Goal: Task Accomplishment & Management: Use online tool/utility

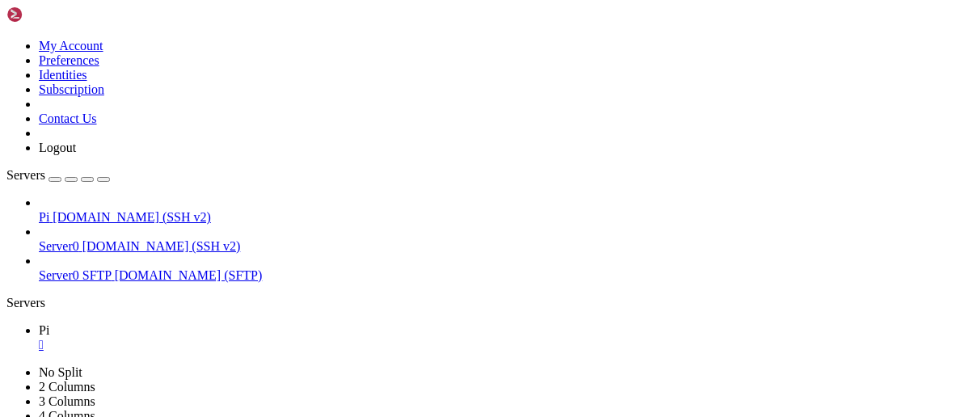
click at [251, 338] on div "" at bounding box center [506, 345] width 934 height 15
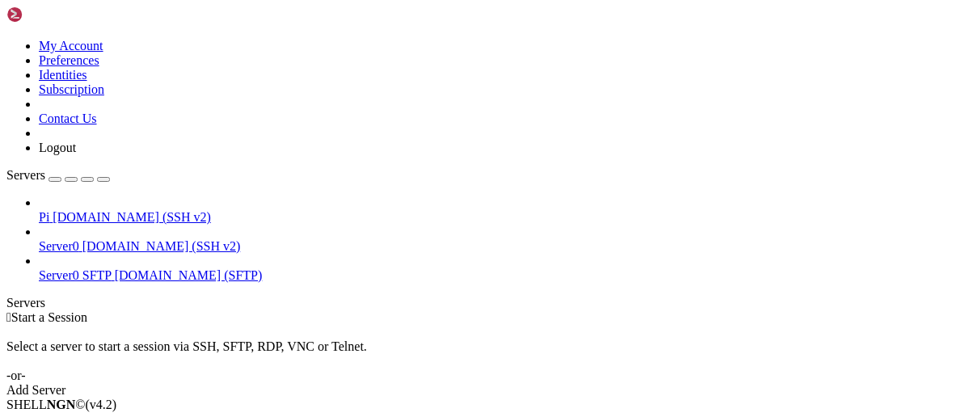
click at [97, 239] on link "Server0 [DOMAIN_NAME] (SSH v2)" at bounding box center [506, 246] width 934 height 15
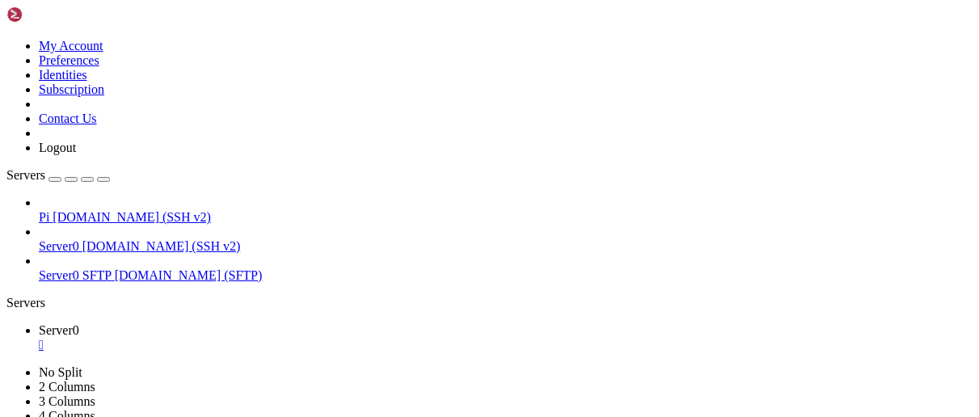
drag, startPoint x: 556, startPoint y: 788, endPoint x: 23, endPoint y: 783, distance: 533.6
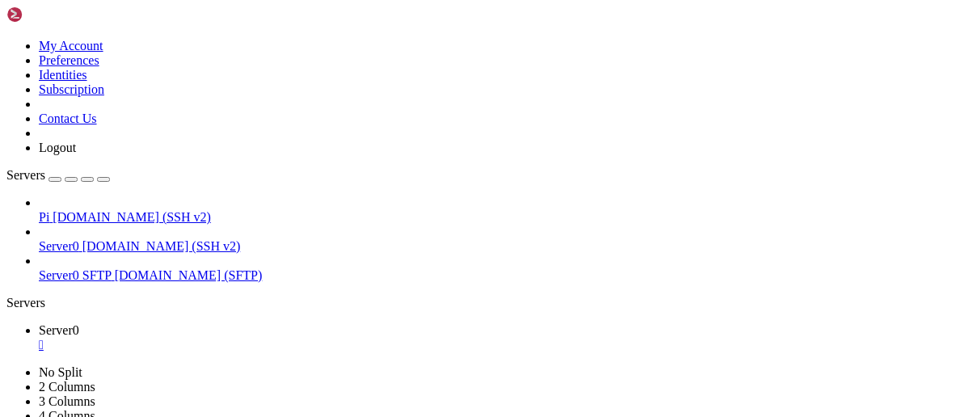
scroll to position [1695, 0]
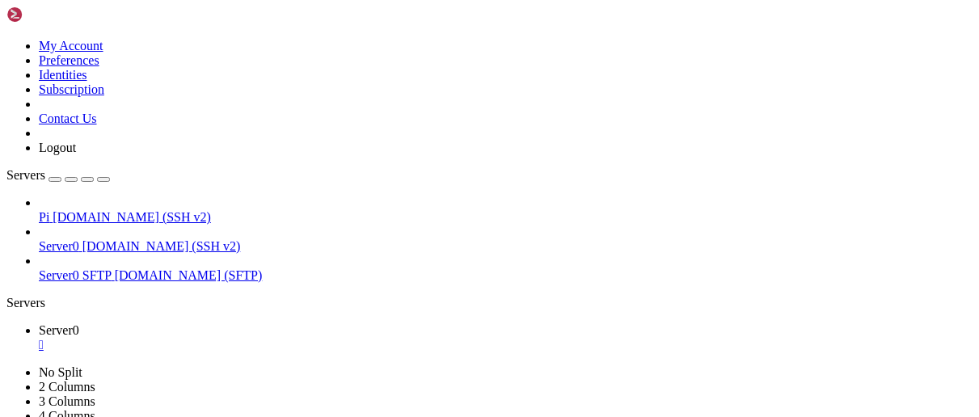
click at [133, 210] on link "Pi [DOMAIN_NAME] (SSH v2)" at bounding box center [506, 217] width 934 height 15
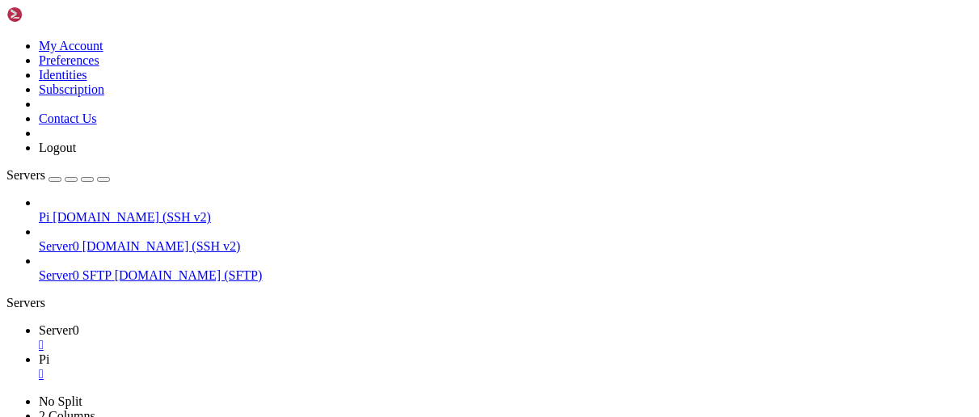
click at [285, 338] on div "" at bounding box center [506, 345] width 934 height 15
